Goal: Book appointment/travel/reservation

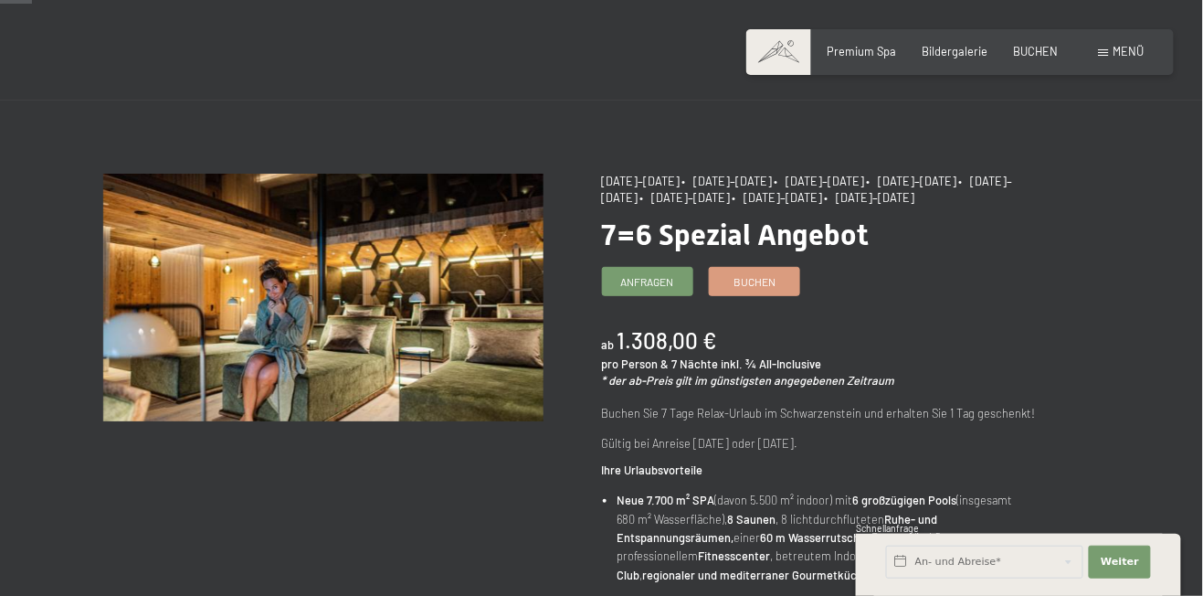
scroll to position [47, 0]
click at [973, 52] on span "Bildergalerie" at bounding box center [956, 48] width 66 height 15
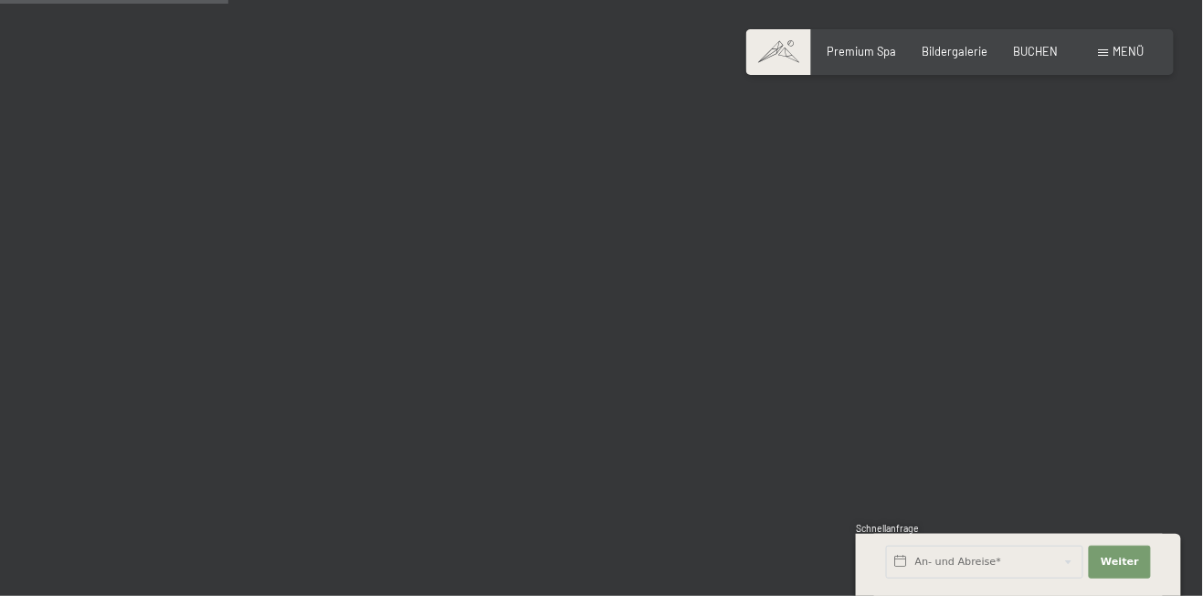
scroll to position [3237, 0]
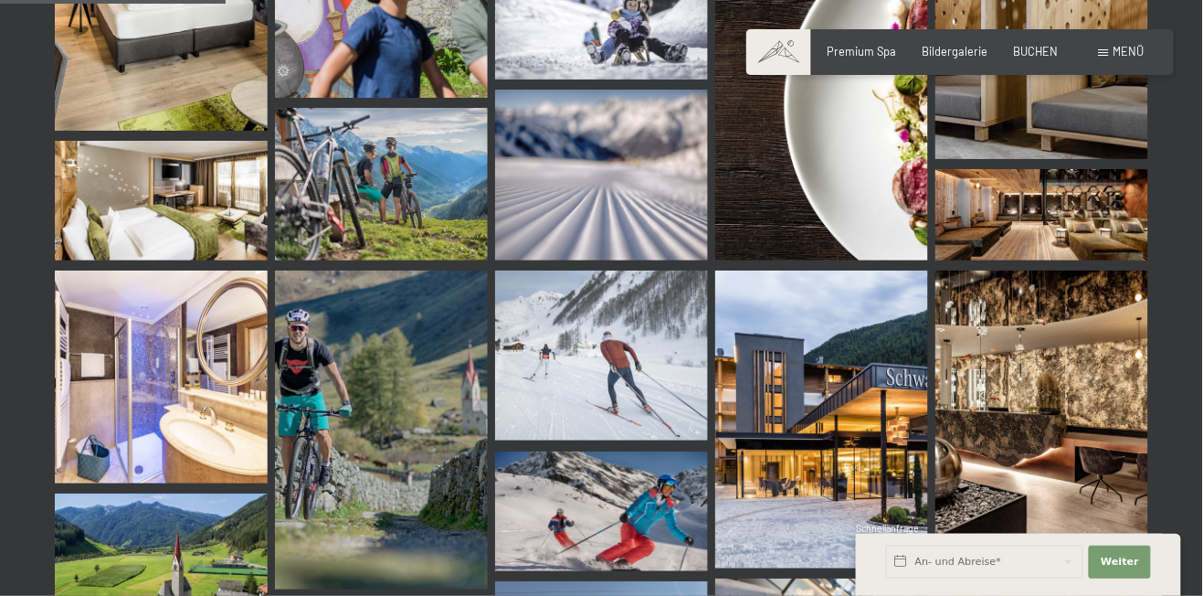
click at [1112, 48] on div "Menü" at bounding box center [1122, 52] width 46 height 16
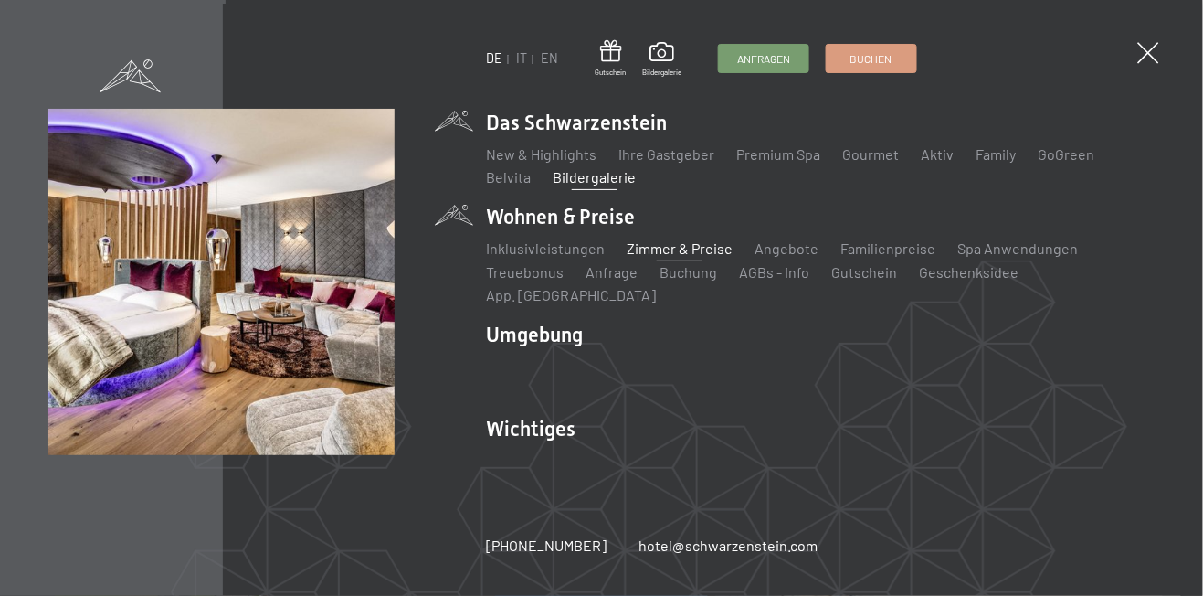
click at [676, 257] on link "Zimmer & Preise" at bounding box center [680, 247] width 106 height 17
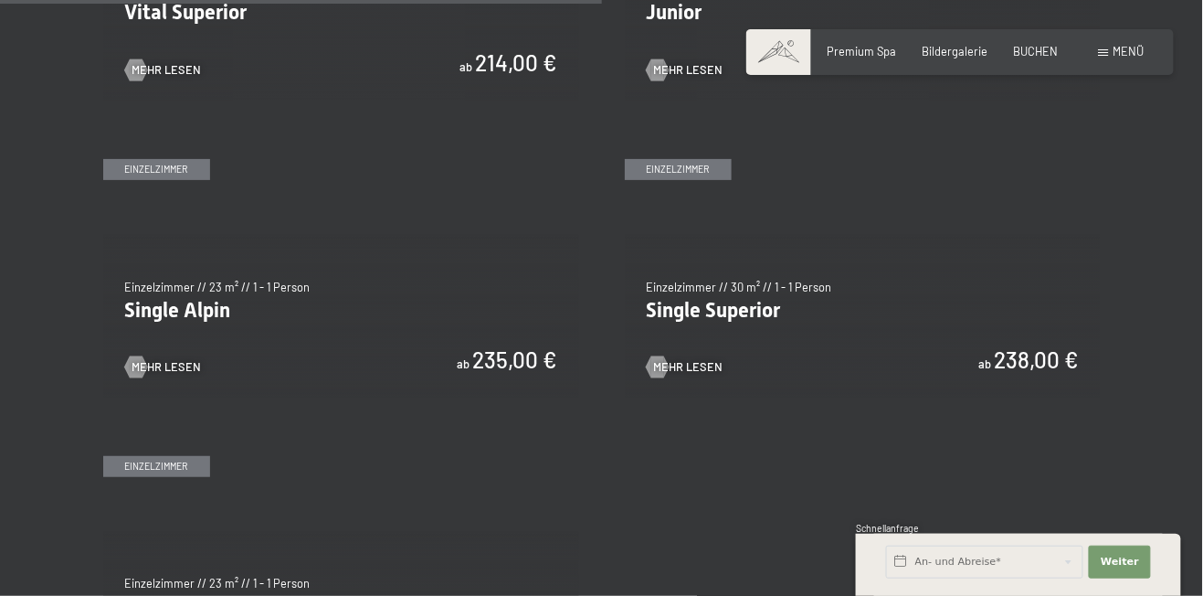
scroll to position [2326, 0]
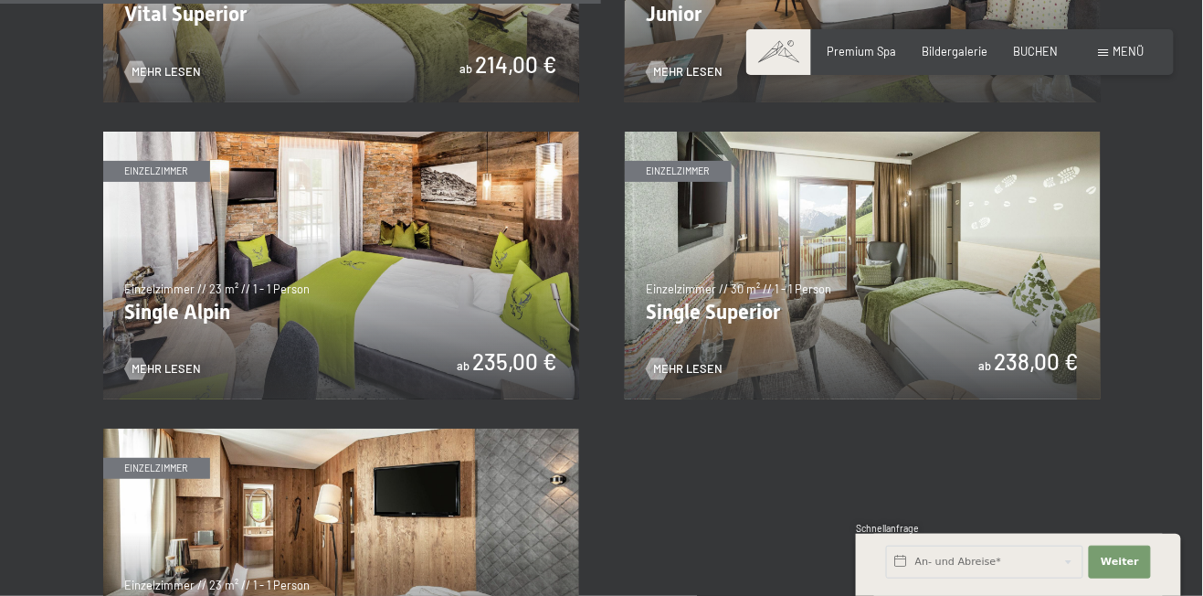
click at [366, 303] on img at bounding box center [341, 266] width 476 height 268
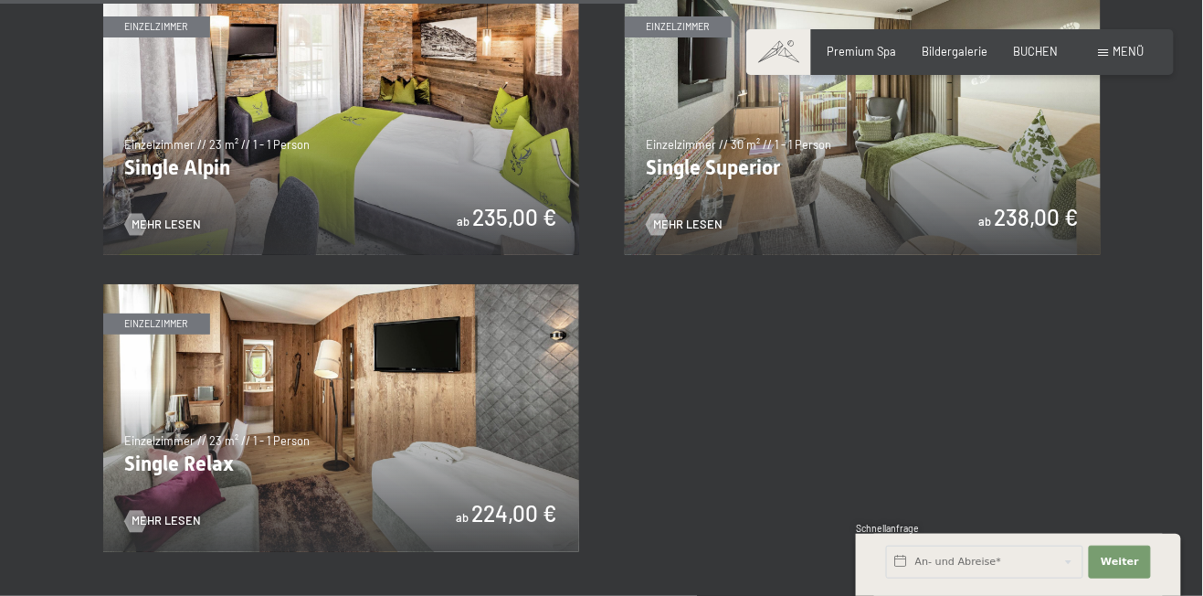
scroll to position [2467, 0]
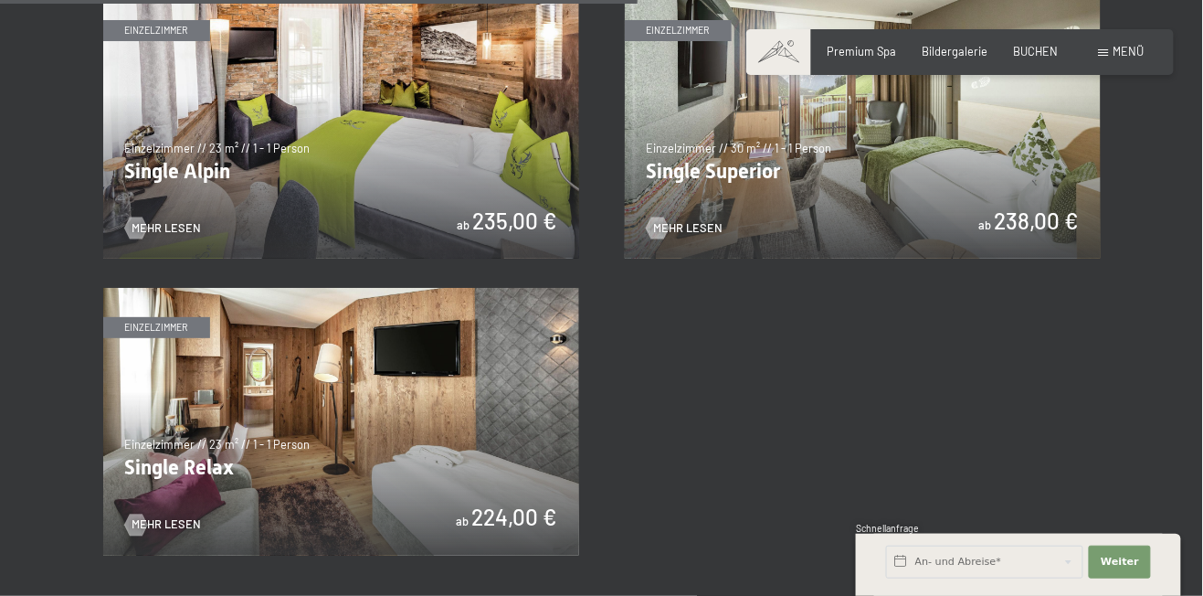
click at [1016, 190] on img at bounding box center [863, 125] width 476 height 268
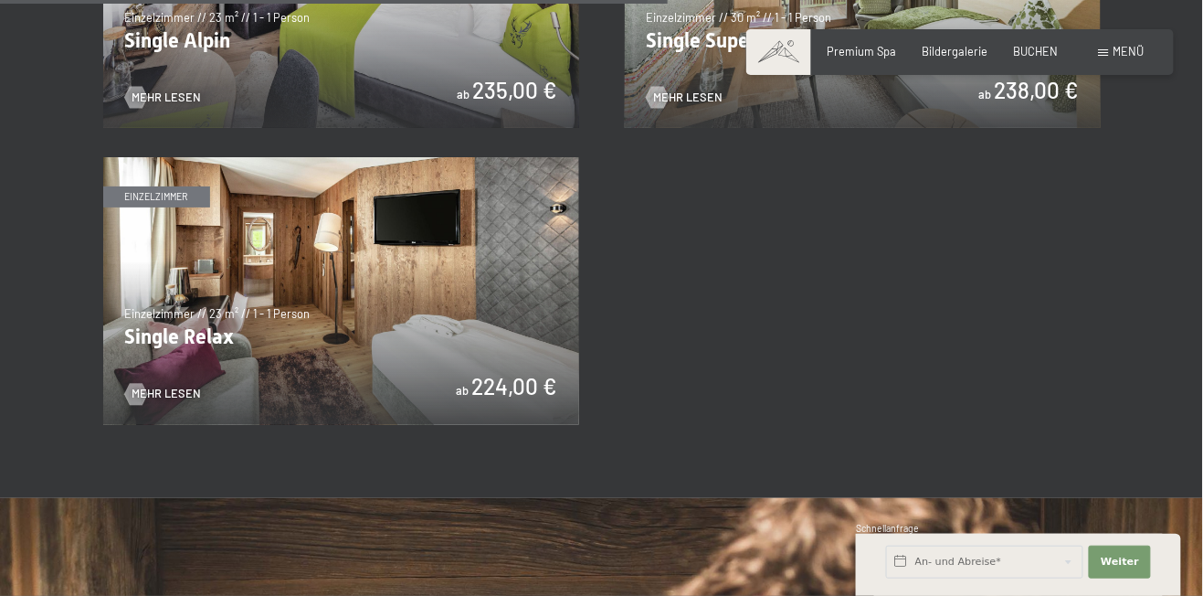
scroll to position [2599, 0]
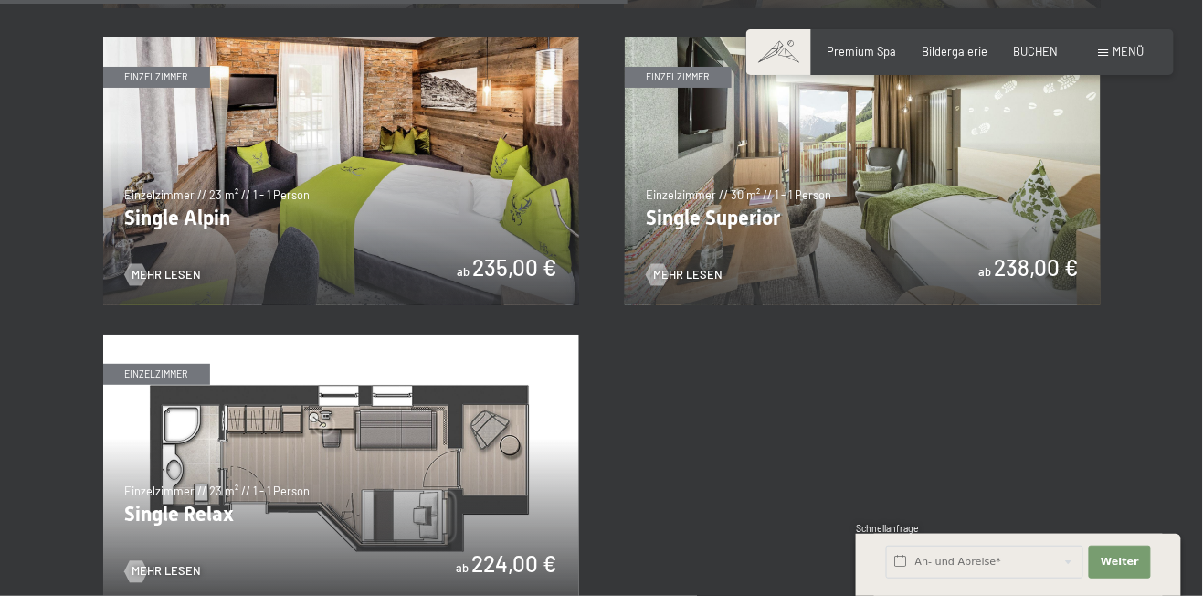
scroll to position [2387, 0]
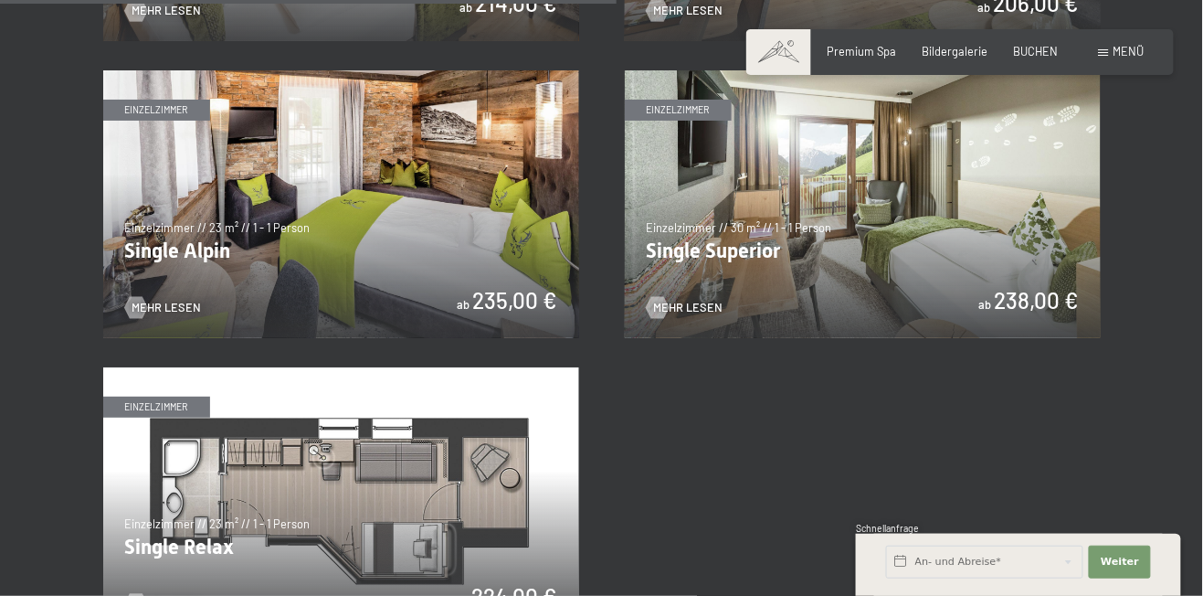
click at [358, 226] on img at bounding box center [341, 204] width 476 height 268
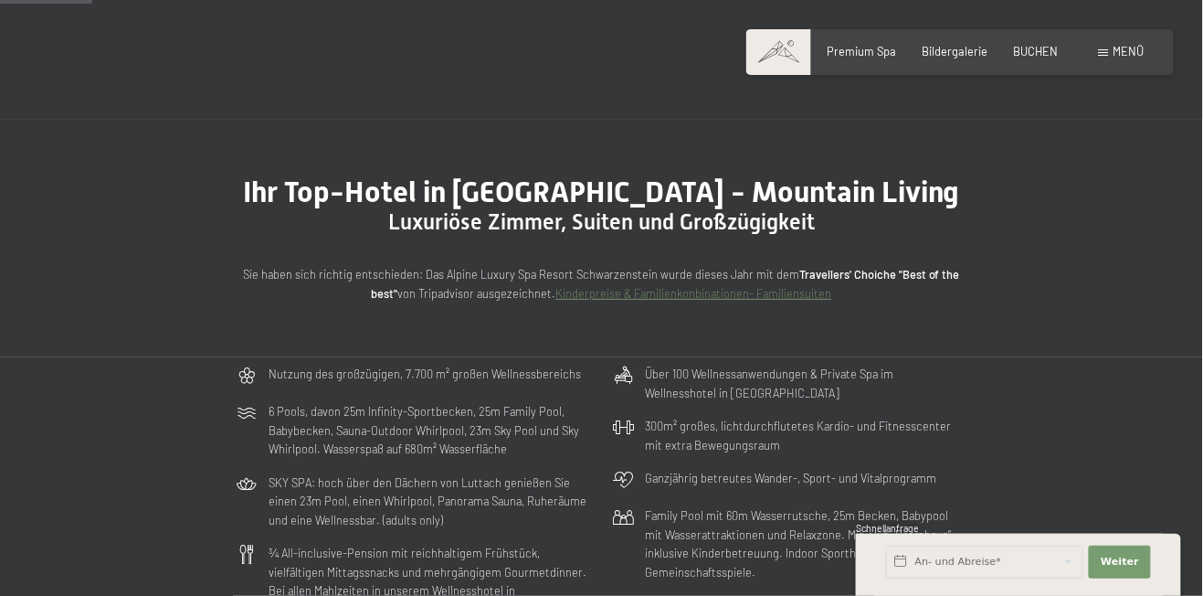
scroll to position [0, 0]
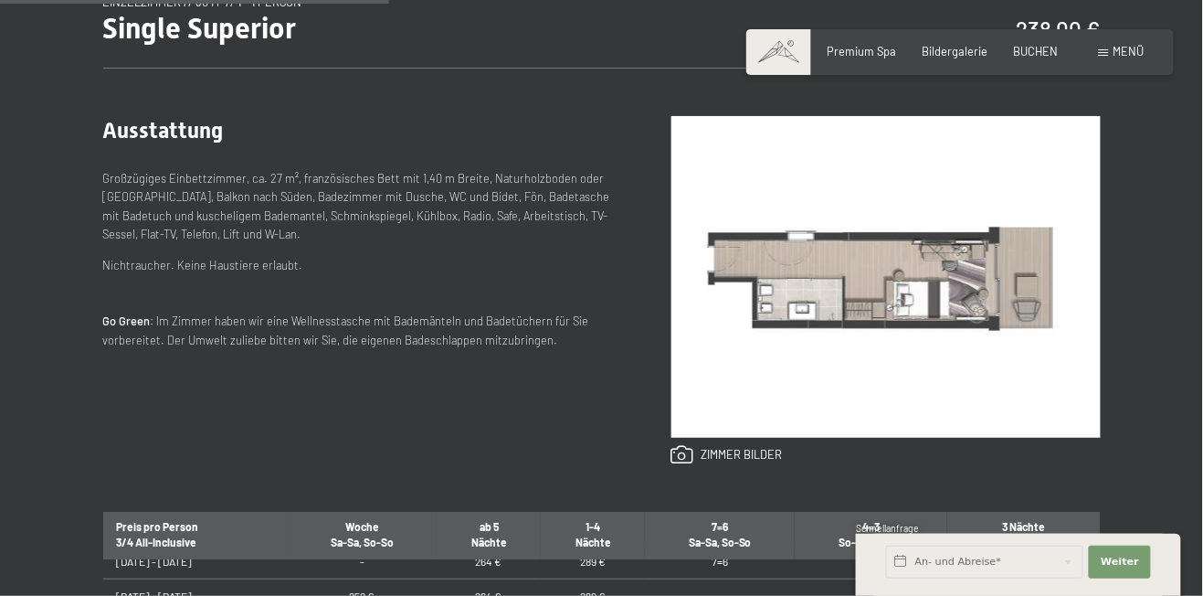
scroll to position [667, 0]
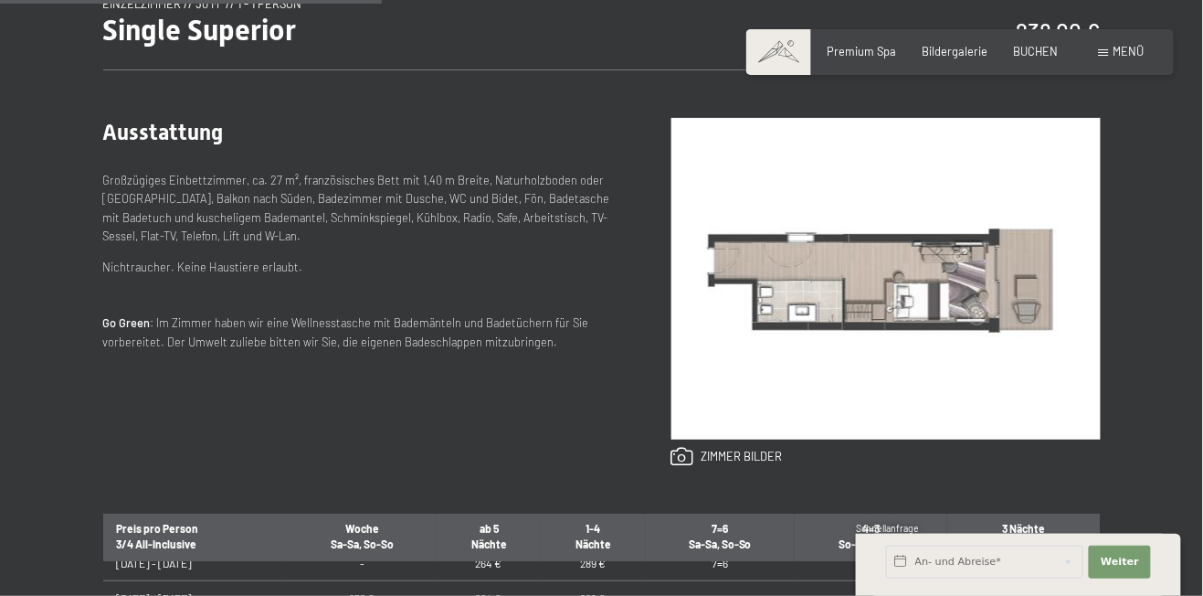
click at [991, 290] on img at bounding box center [886, 279] width 429 height 322
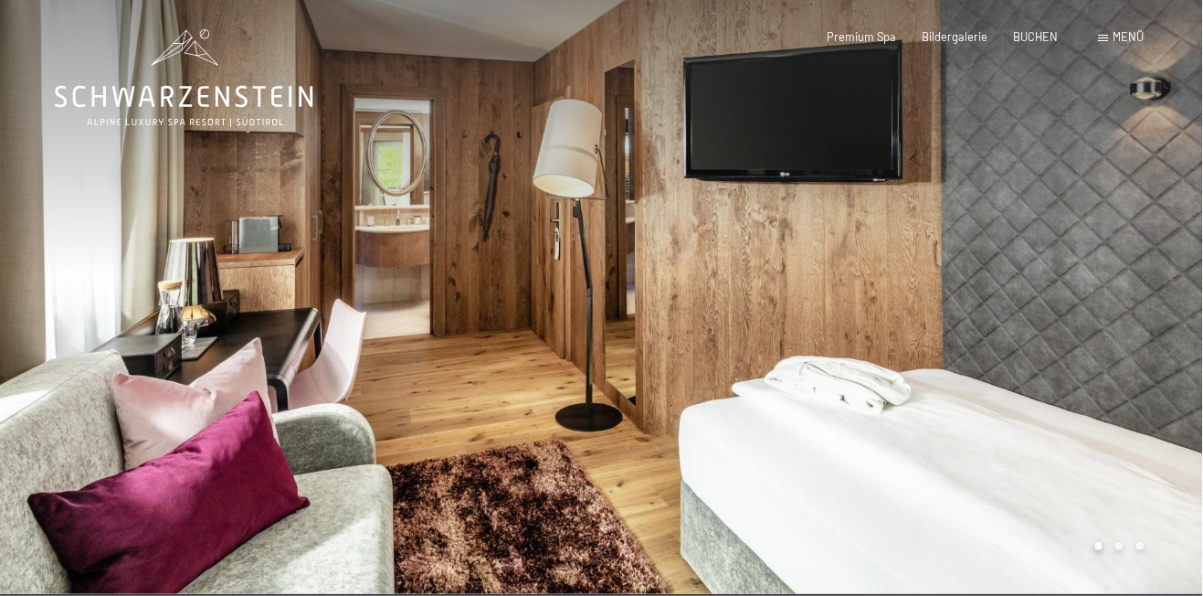
click at [1127, 547] on div at bounding box center [903, 297] width 602 height 594
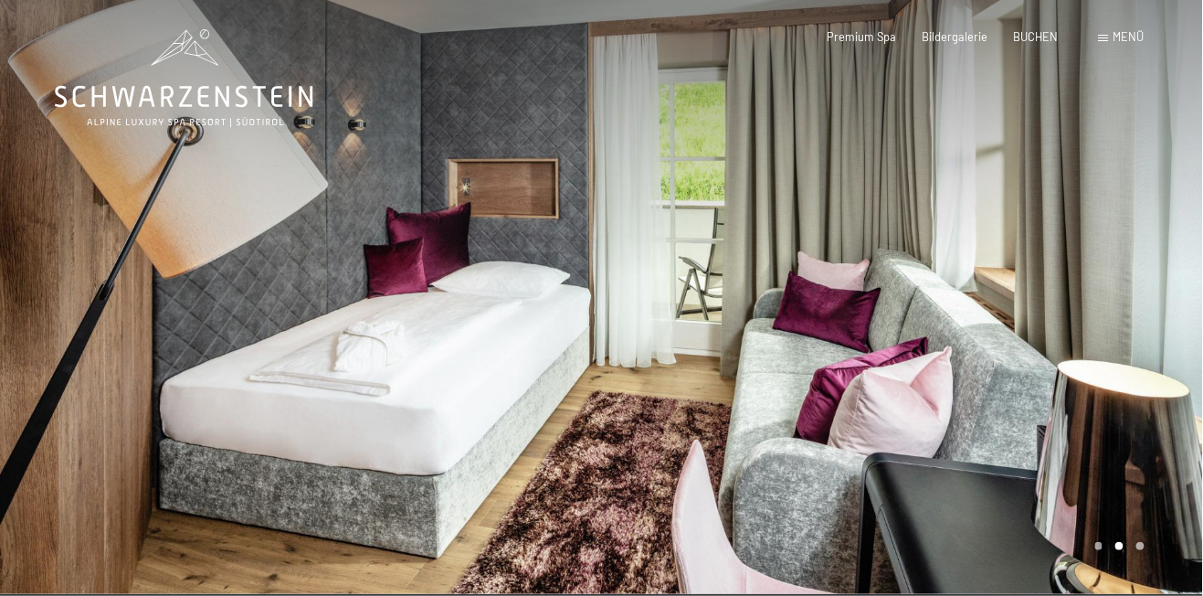
click at [1142, 541] on div at bounding box center [903, 297] width 602 height 594
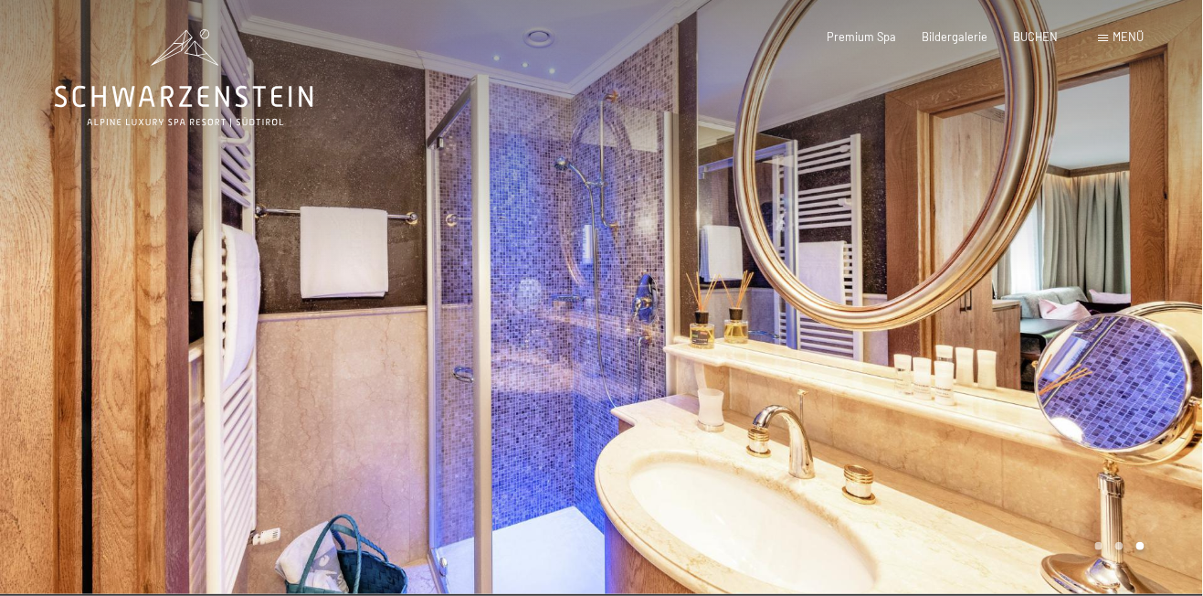
click at [1101, 547] on div at bounding box center [903, 297] width 602 height 594
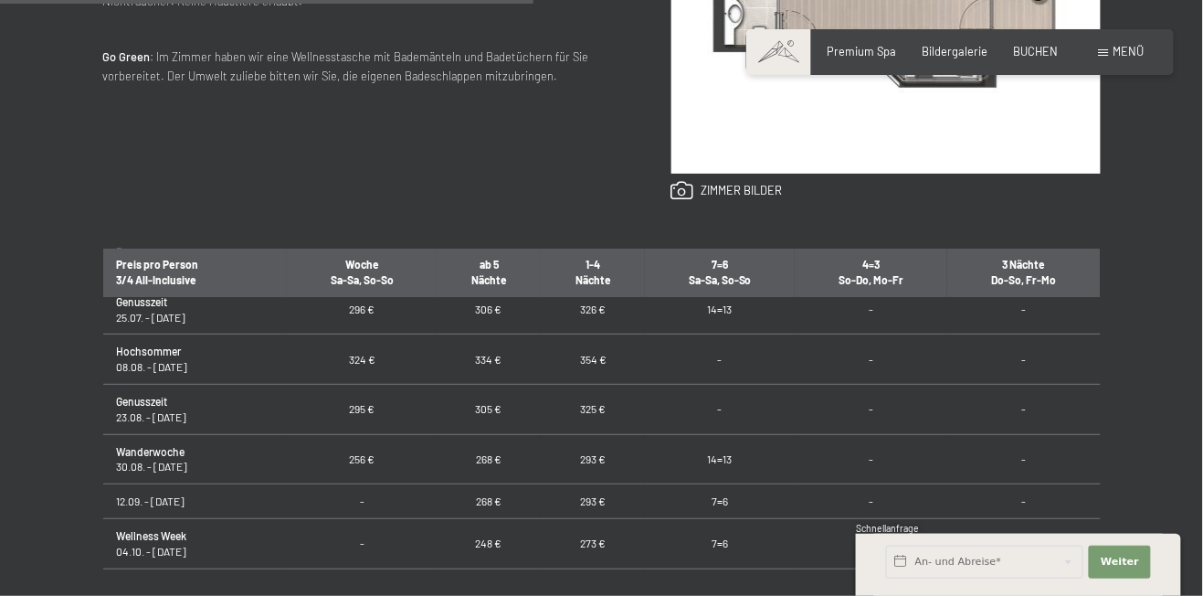
scroll to position [1181, 0]
click at [727, 189] on link at bounding box center [727, 191] width 111 height 20
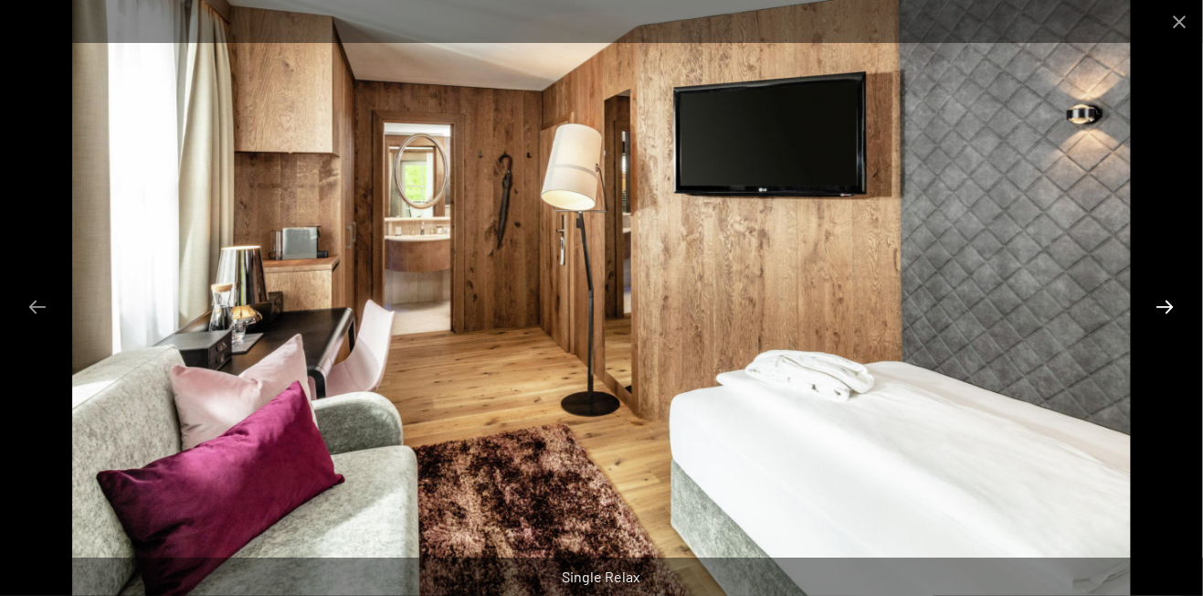
click at [1169, 305] on button "Next slide" at bounding box center [1166, 307] width 38 height 36
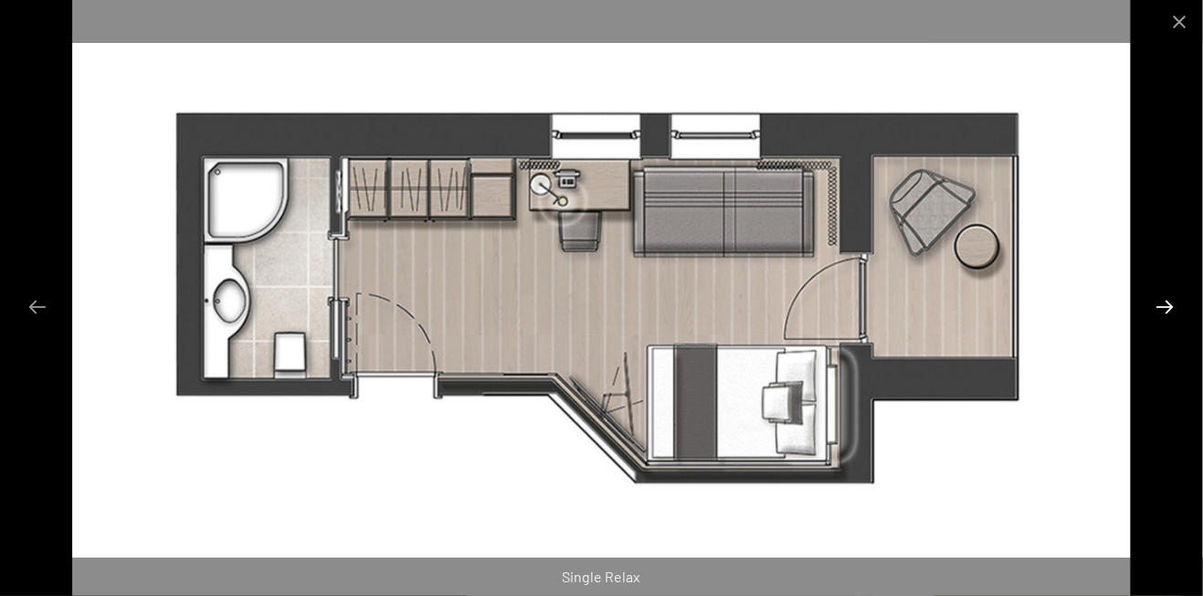
click at [1168, 312] on button "Next slide" at bounding box center [1166, 307] width 38 height 36
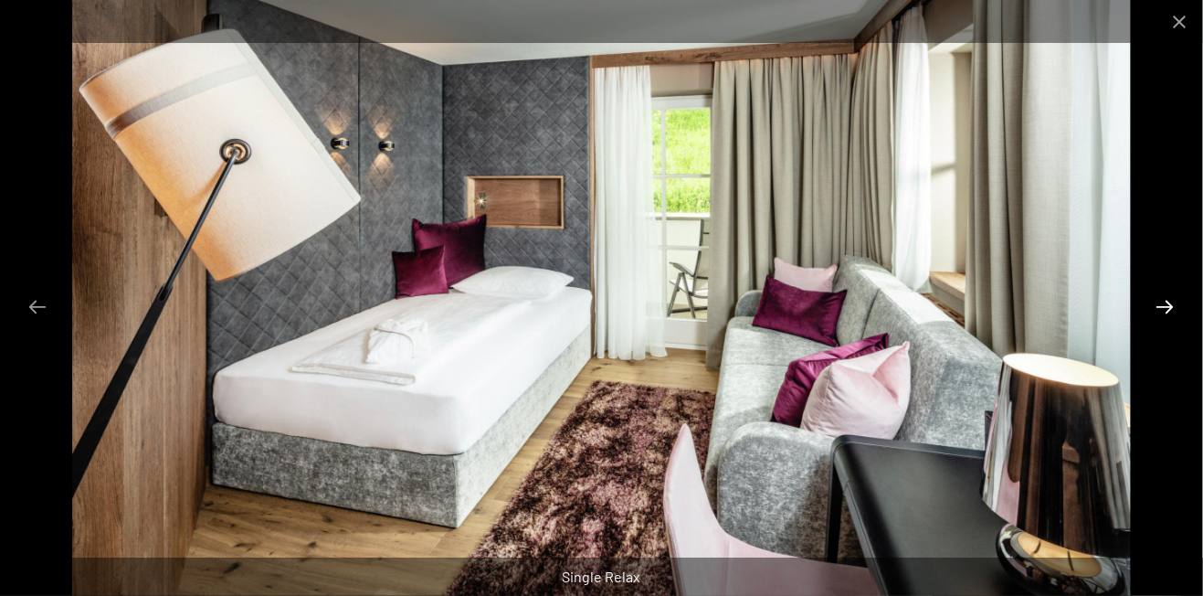
click at [1162, 314] on button "Next slide" at bounding box center [1166, 307] width 38 height 36
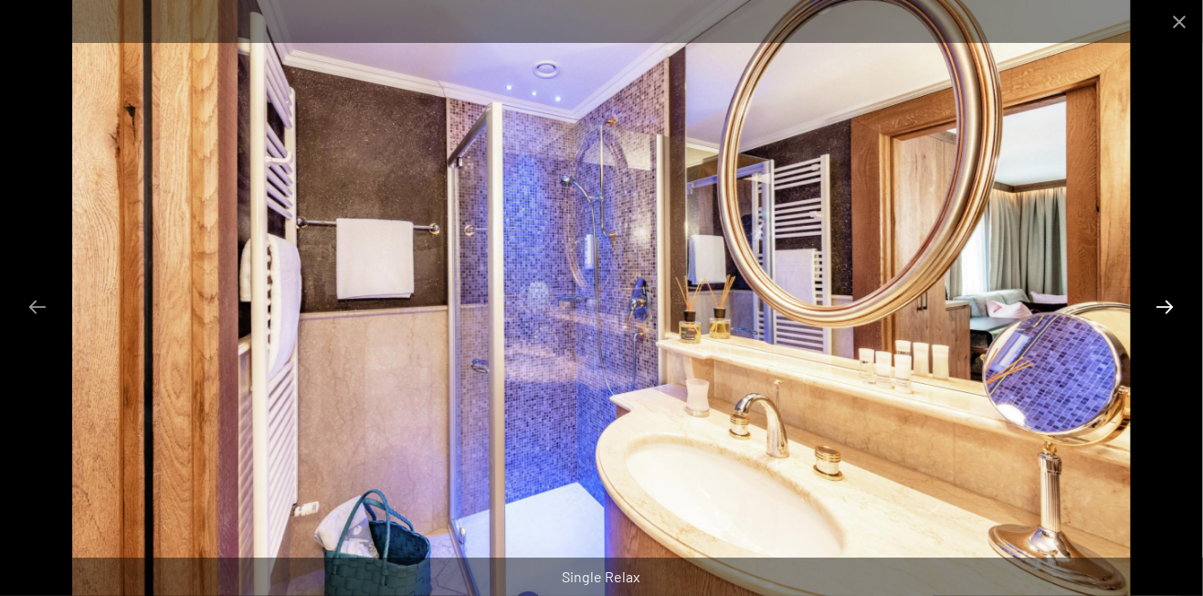
click at [1159, 317] on button "Next slide" at bounding box center [1166, 307] width 38 height 36
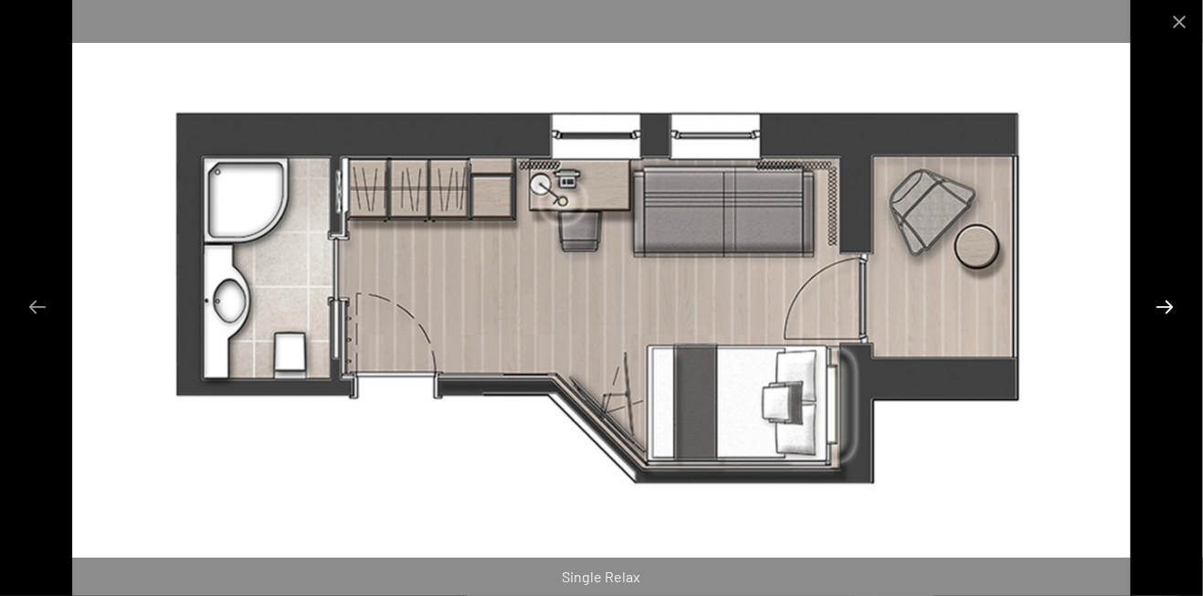
click at [1159, 311] on button "Next slide" at bounding box center [1166, 307] width 38 height 36
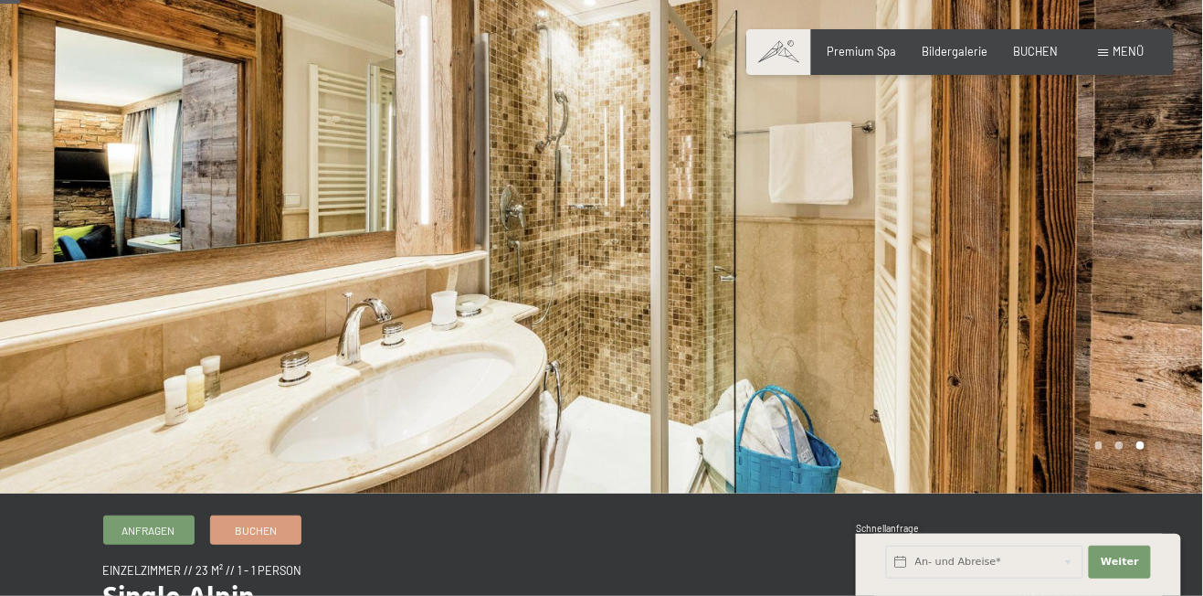
scroll to position [109, 0]
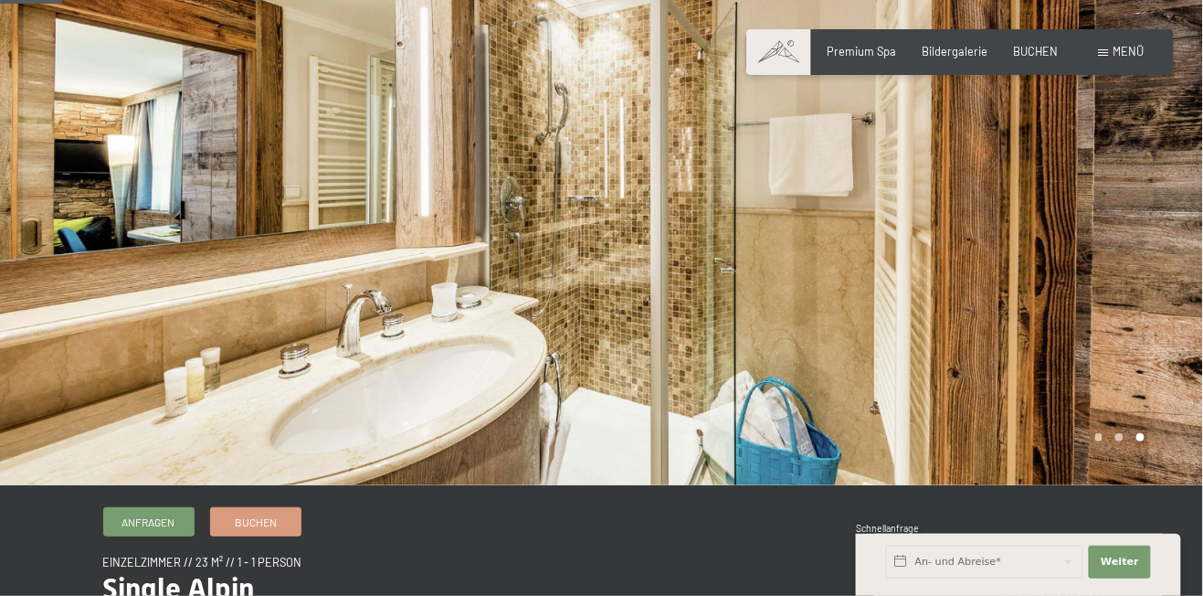
click at [1125, 443] on div at bounding box center [903, 188] width 602 height 594
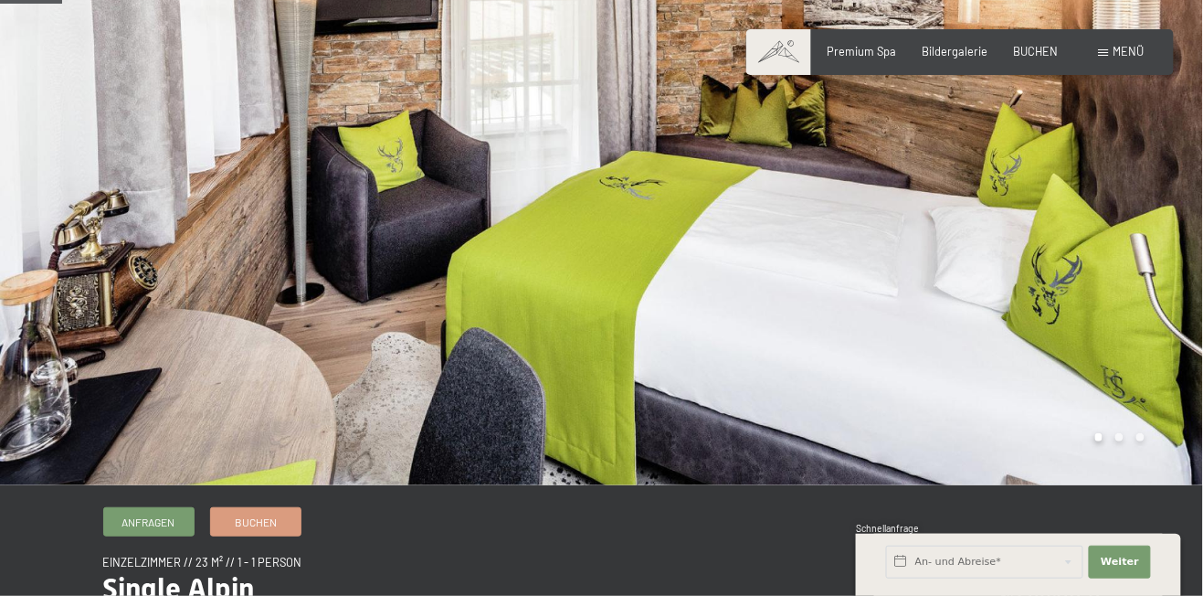
click at [1126, 437] on div at bounding box center [903, 188] width 602 height 594
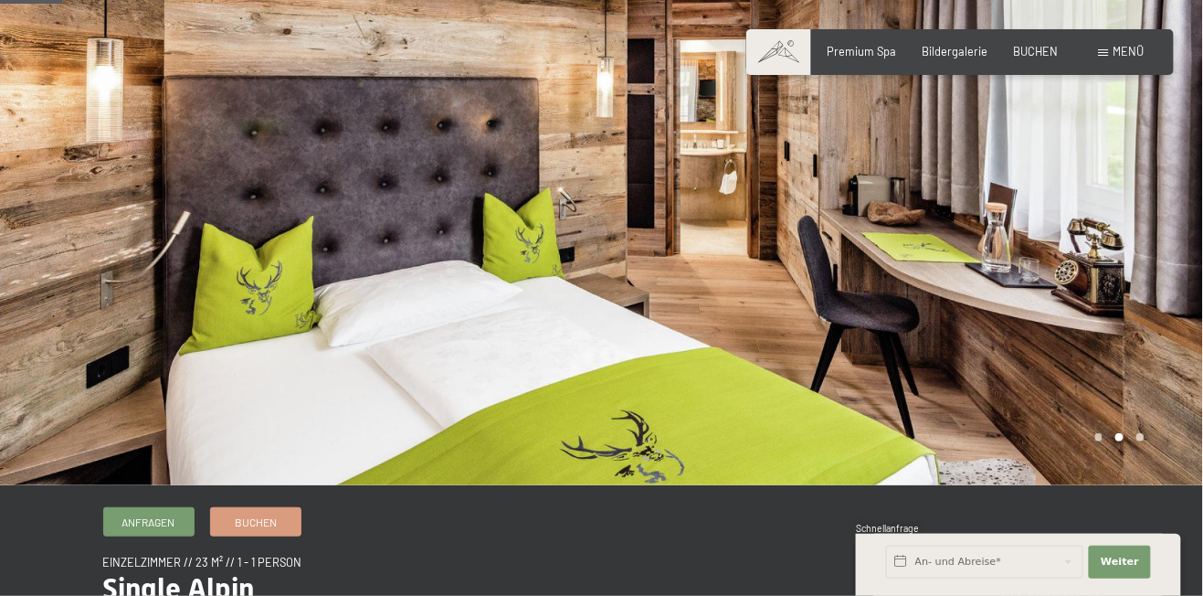
click at [1151, 437] on div at bounding box center [903, 188] width 602 height 594
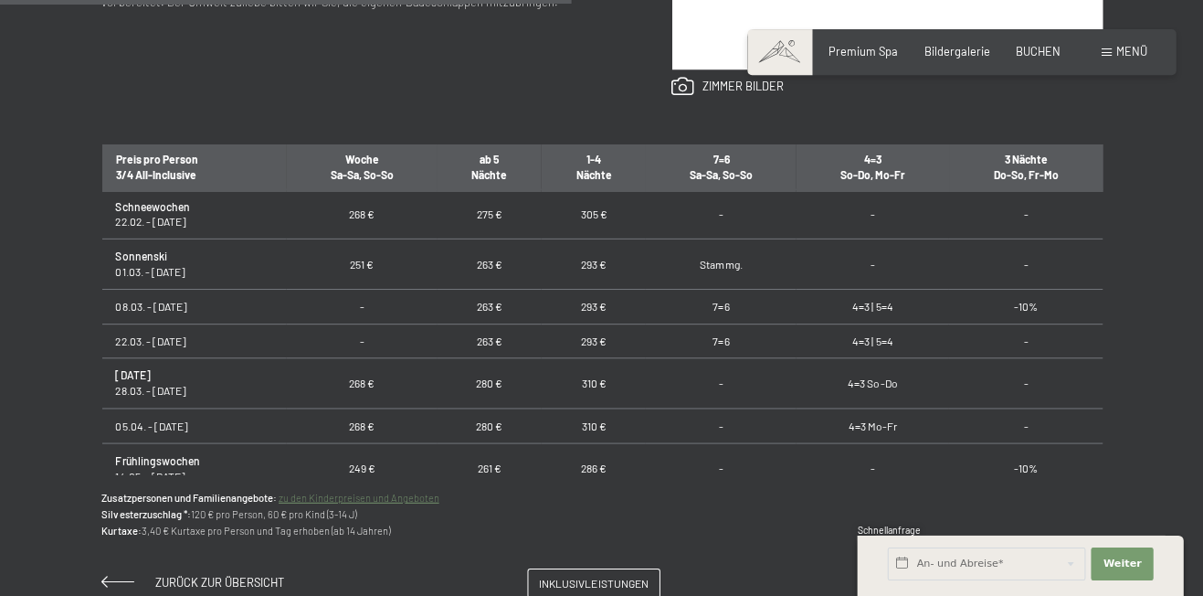
scroll to position [0, 0]
